Goal: Navigation & Orientation: Understand site structure

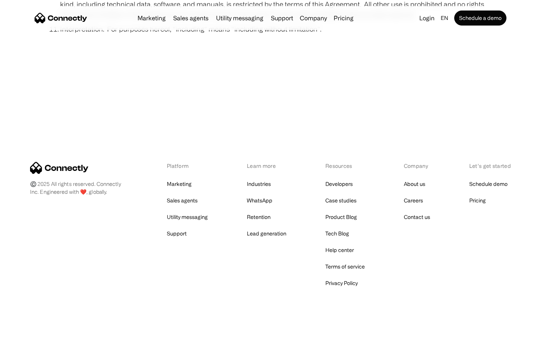
scroll to position [2761, 0]
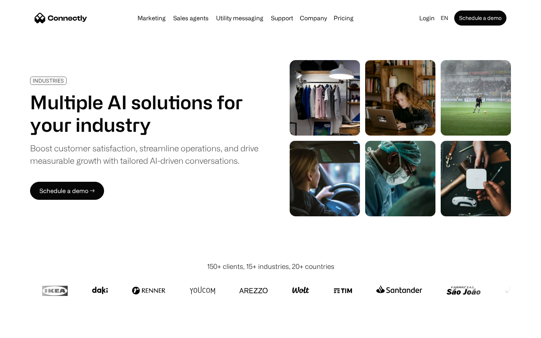
scroll to position [2129, 0]
